Goal: Task Accomplishment & Management: Use online tool/utility

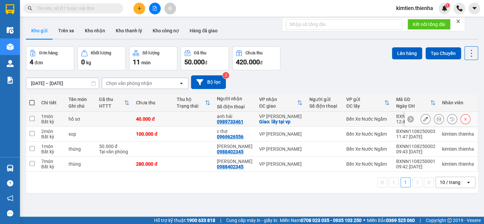
click at [434, 117] on button at bounding box center [438, 119] width 9 height 12
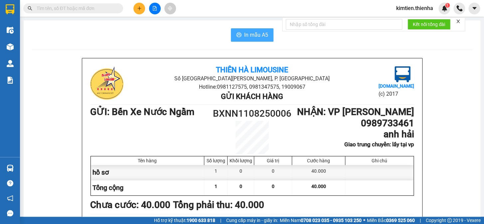
click at [250, 35] on span "In mẫu A5" at bounding box center [256, 35] width 24 height 8
